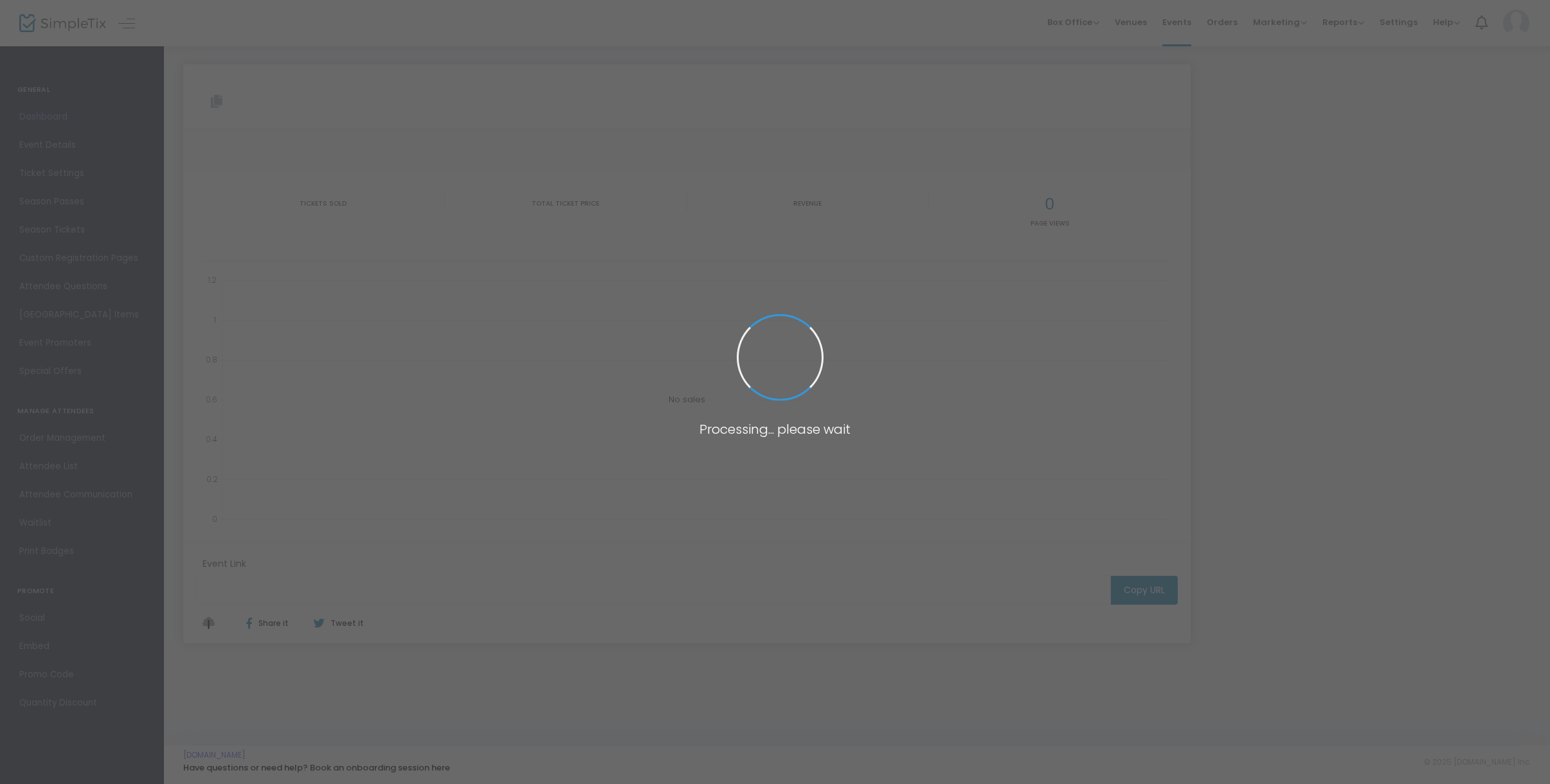
type input "[URL][DOMAIN_NAME]"
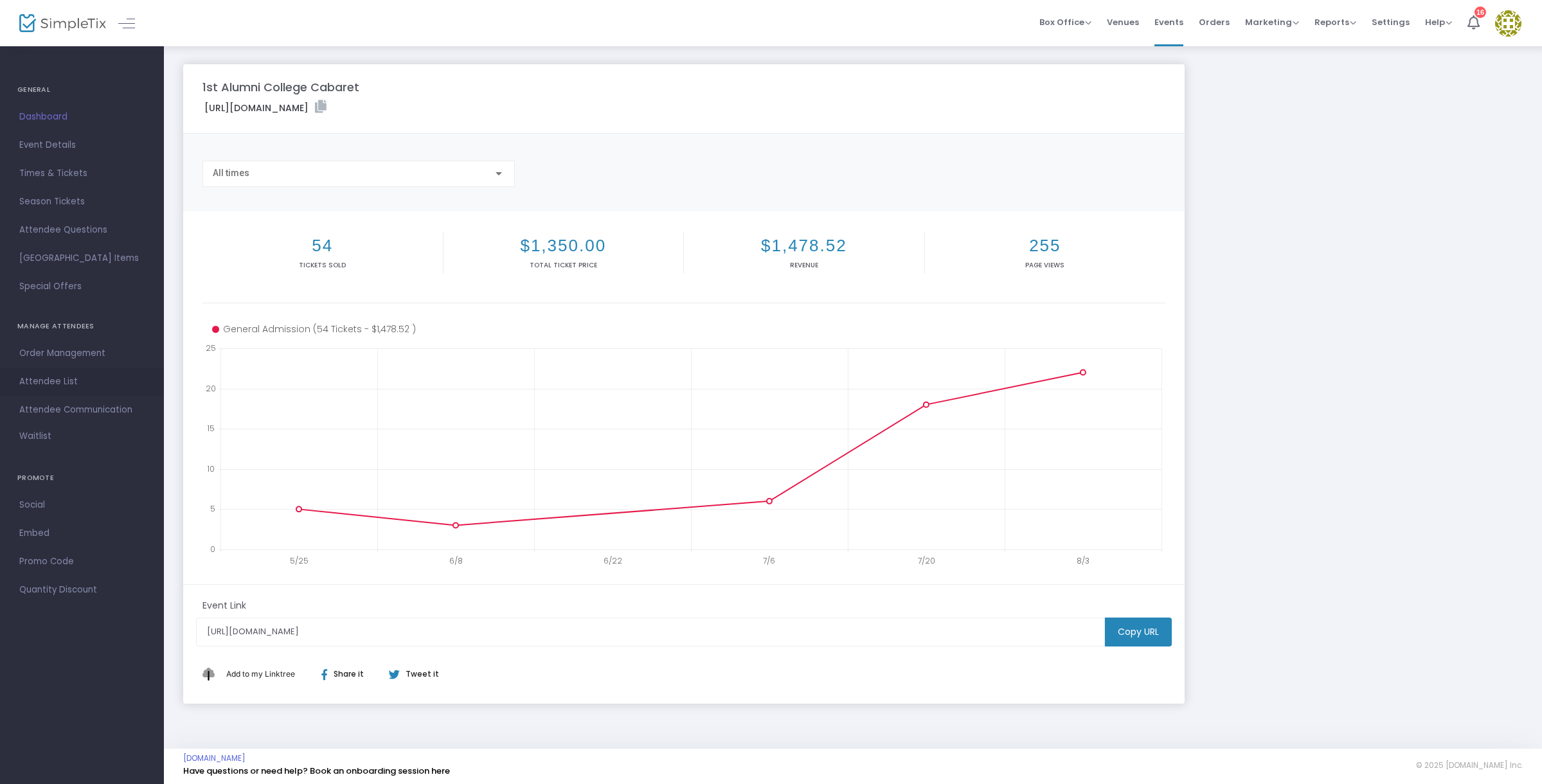
click at [55, 375] on span "Attendee List" at bounding box center [81, 381] width 126 height 16
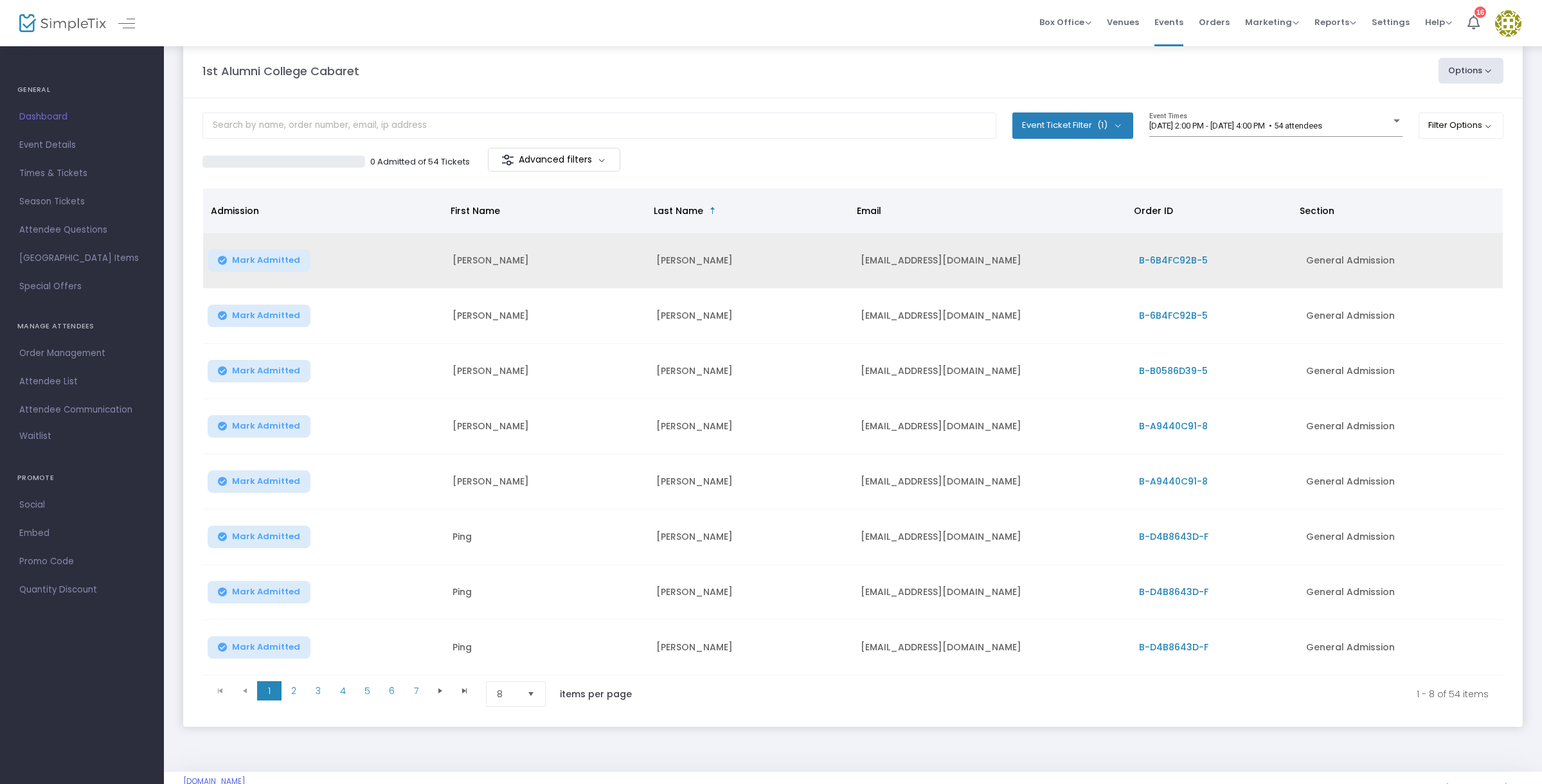
scroll to position [29, 0]
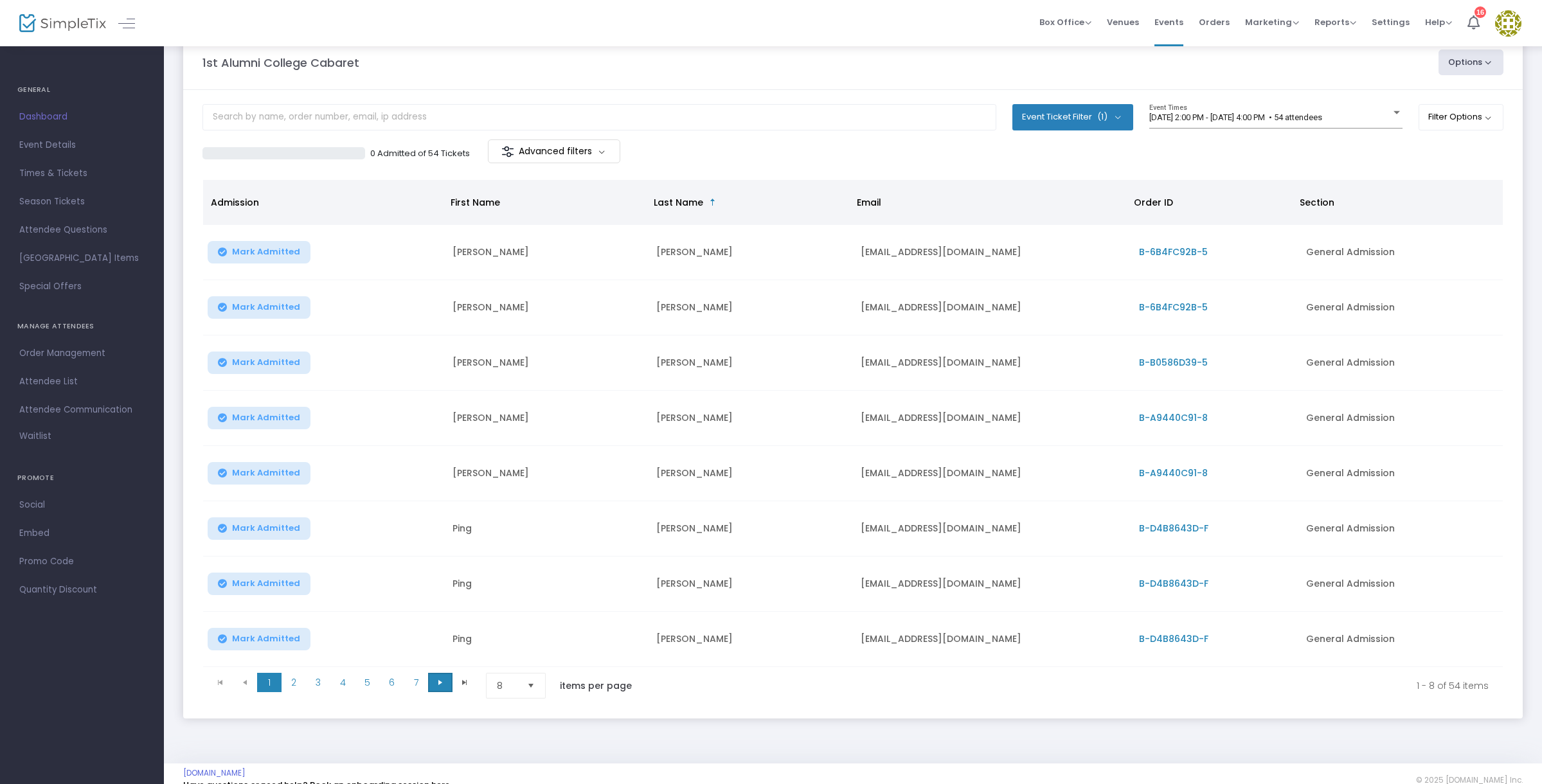
click at [435, 679] on span "Go to the next page" at bounding box center [440, 683] width 10 height 10
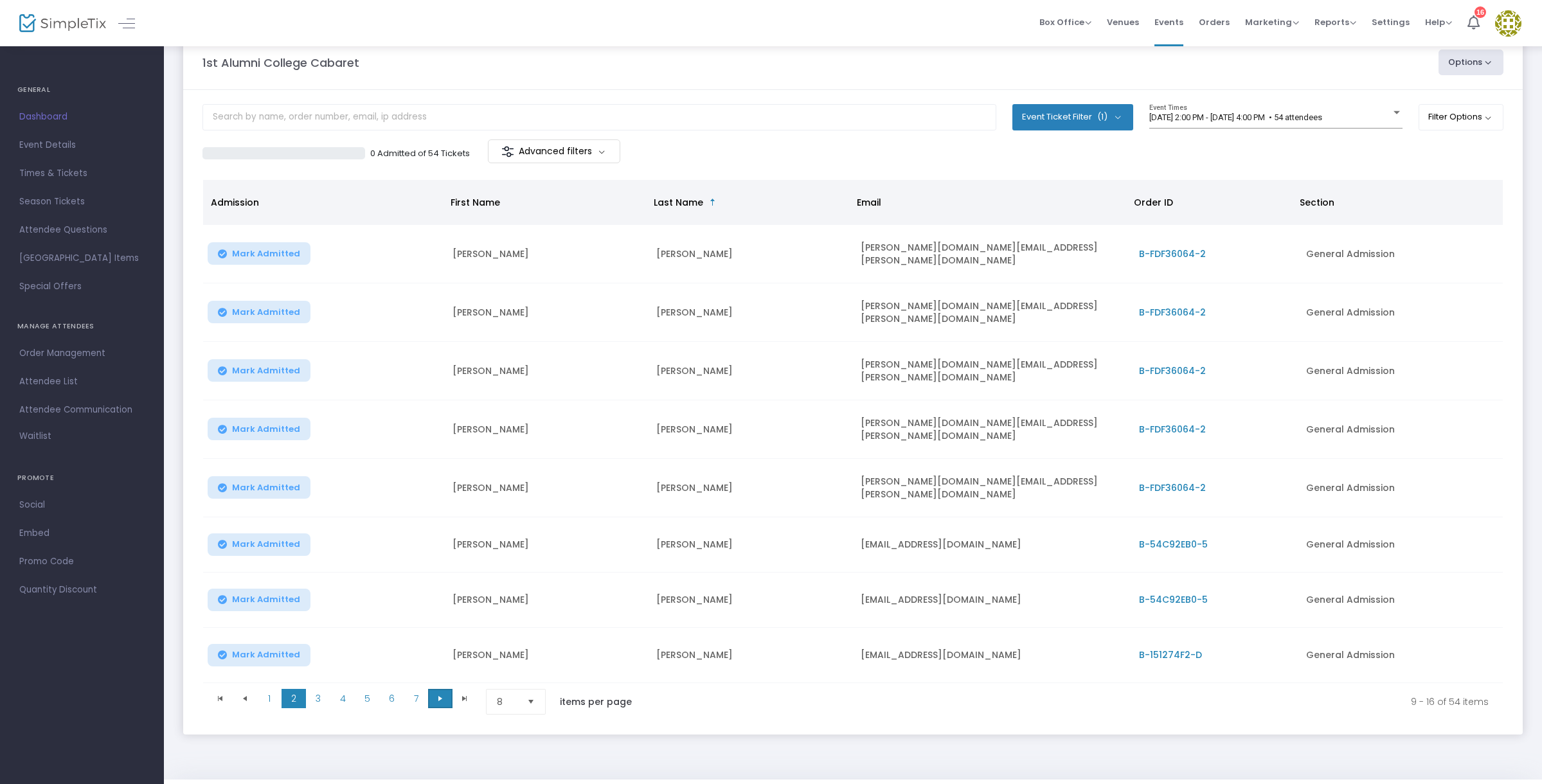
click at [437, 694] on span "Go to the next page" at bounding box center [440, 699] width 10 height 10
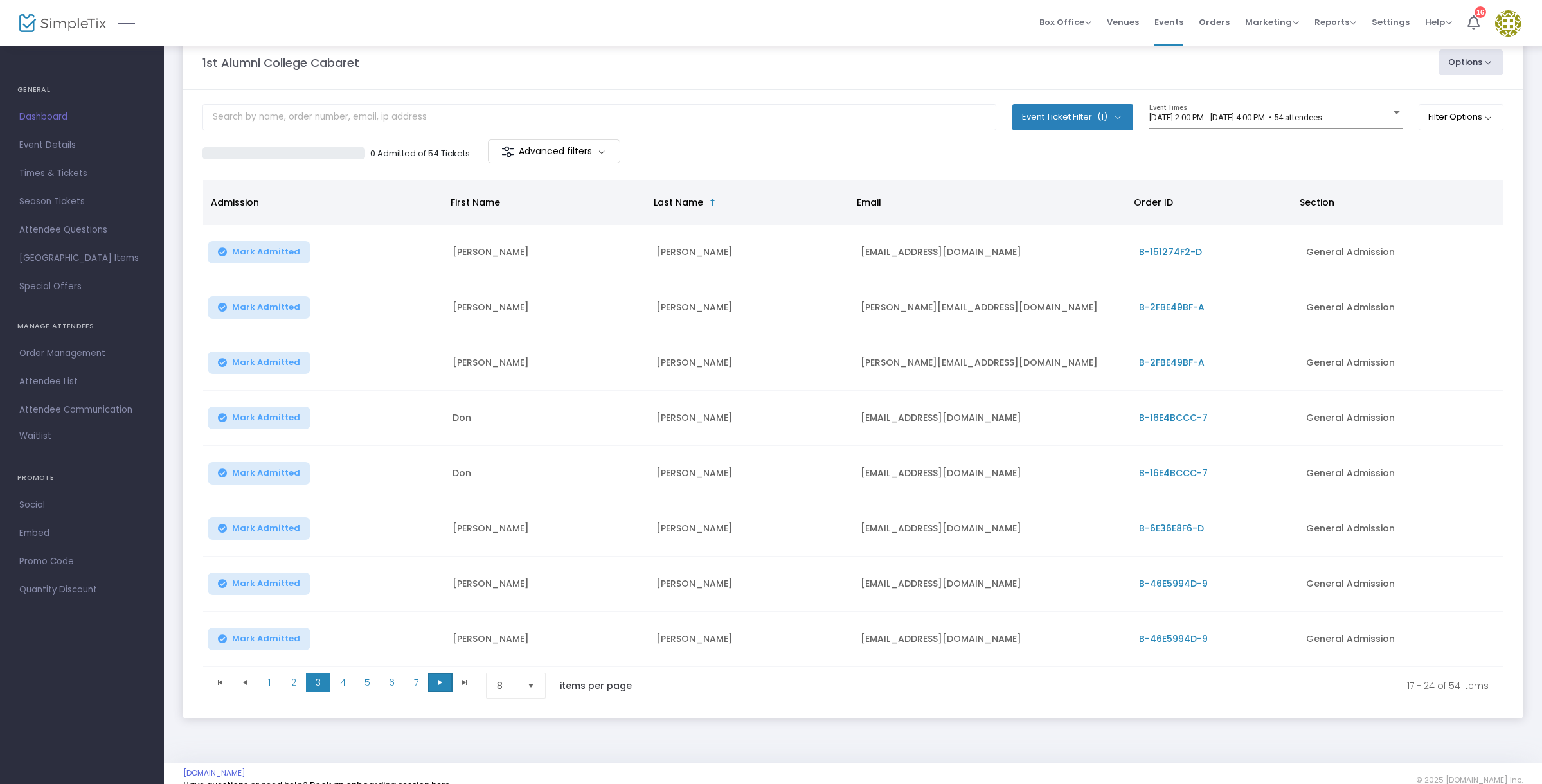
click at [438, 684] on span "Go to the next page" at bounding box center [440, 683] width 10 height 10
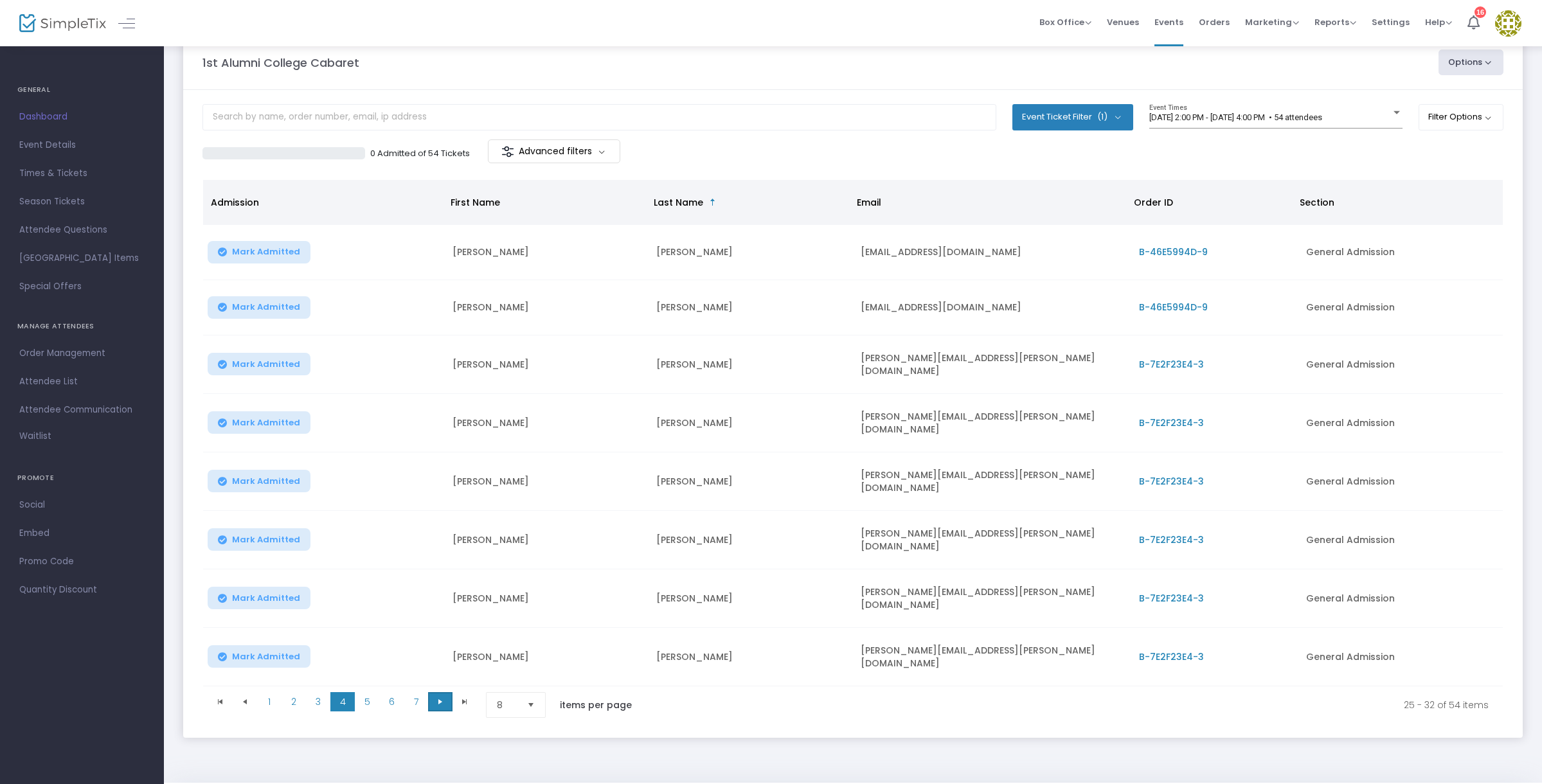
click at [438, 697] on span "Go to the next page" at bounding box center [440, 702] width 10 height 10
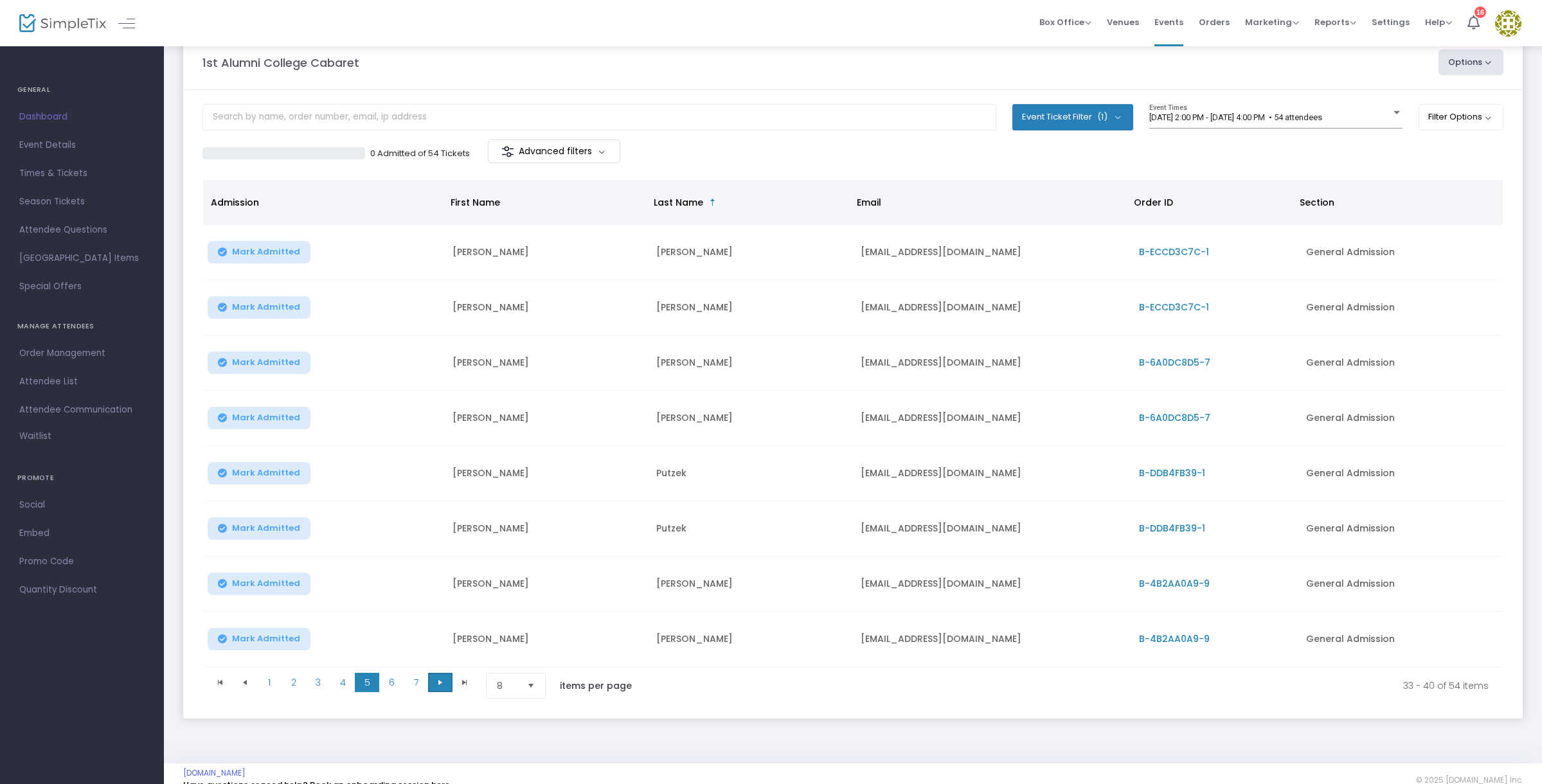
click at [439, 686] on span "Go to the next page" at bounding box center [440, 683] width 10 height 10
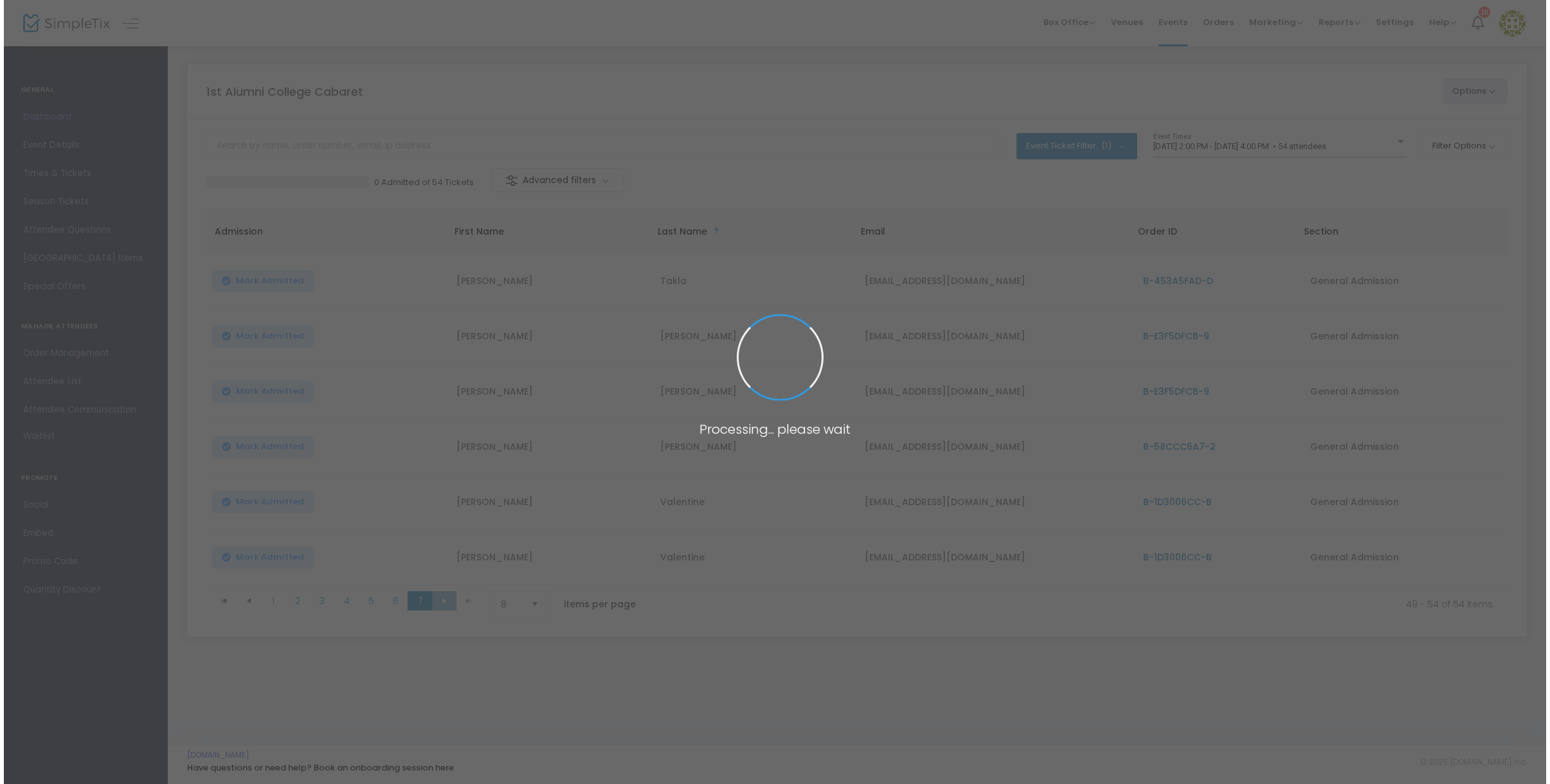
scroll to position [0, 0]
